Goal: Information Seeking & Learning: Learn about a topic

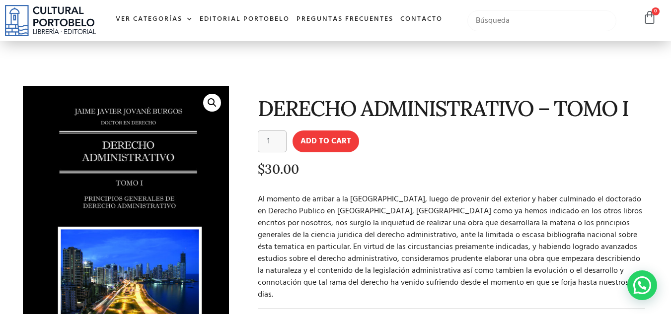
click at [488, 21] on input "text" at bounding box center [541, 20] width 149 height 21
type input "derecho administrativo"
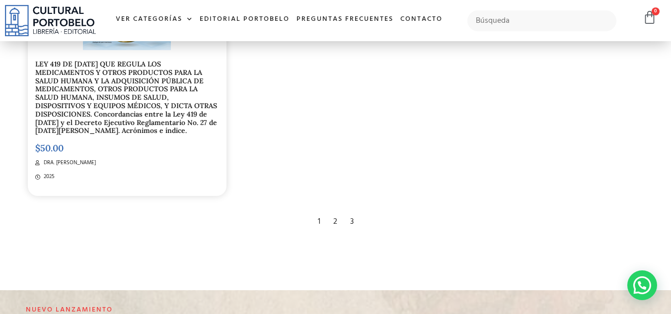
scroll to position [1697, 0]
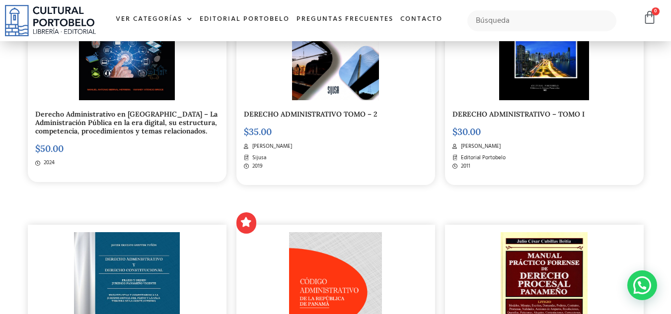
scroll to position [333, 0]
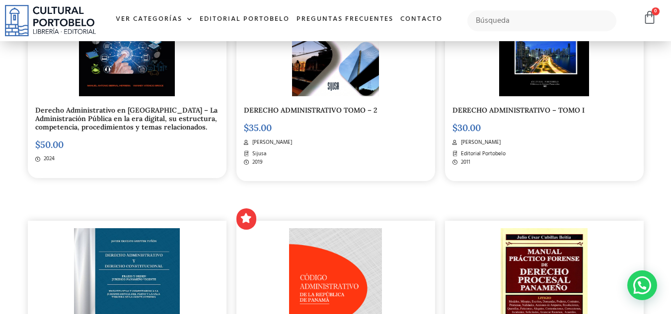
click at [277, 108] on link "DERECHO ADMINISTRATIVO TOMO – 2" at bounding box center [310, 110] width 133 height 9
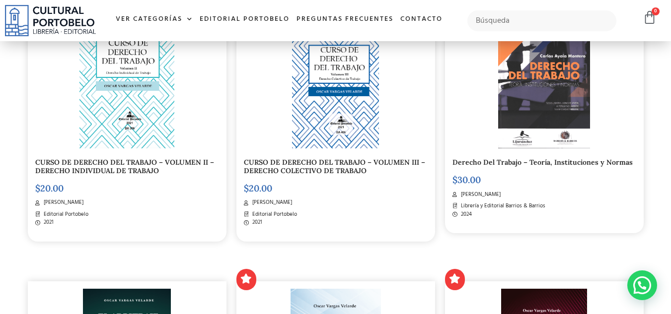
scroll to position [558, 0]
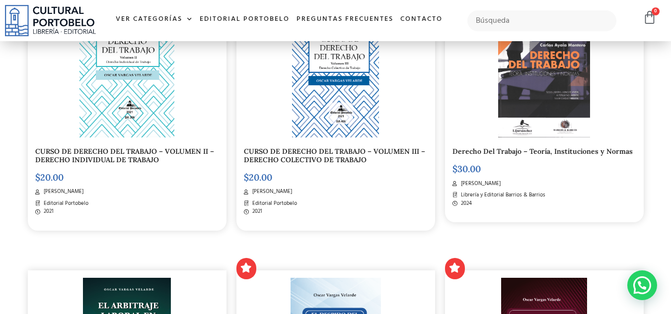
click at [294, 155] on link "CURSO DE DERECHO DEL TRABAJO – VOLUMEN III – DERECHO COLECTIVO DE TRABAJO" at bounding box center [334, 155] width 181 height 17
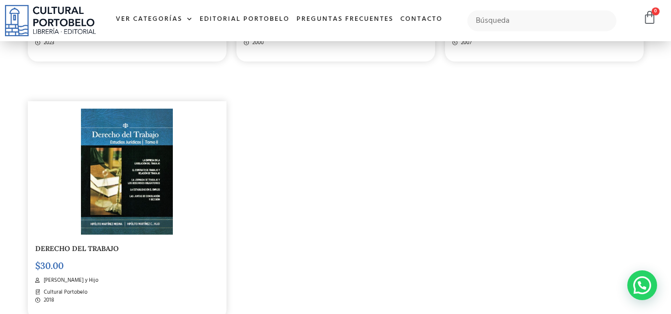
scroll to position [1529, 0]
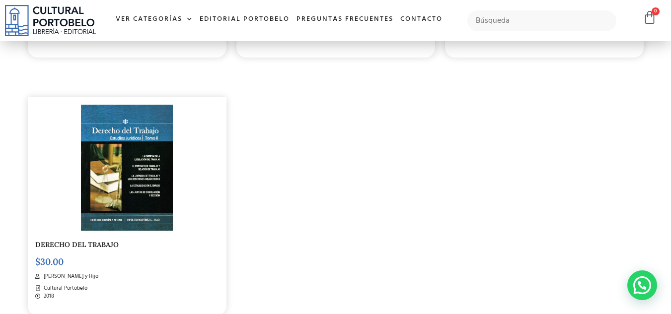
click at [101, 249] on div "DERECHO DEL TRABAJO $ 30.00 Hipólito Martínez Medina y Hijo Cultural Portobelo …" at bounding box center [127, 206] width 199 height 218
